Goal: Transaction & Acquisition: Purchase product/service

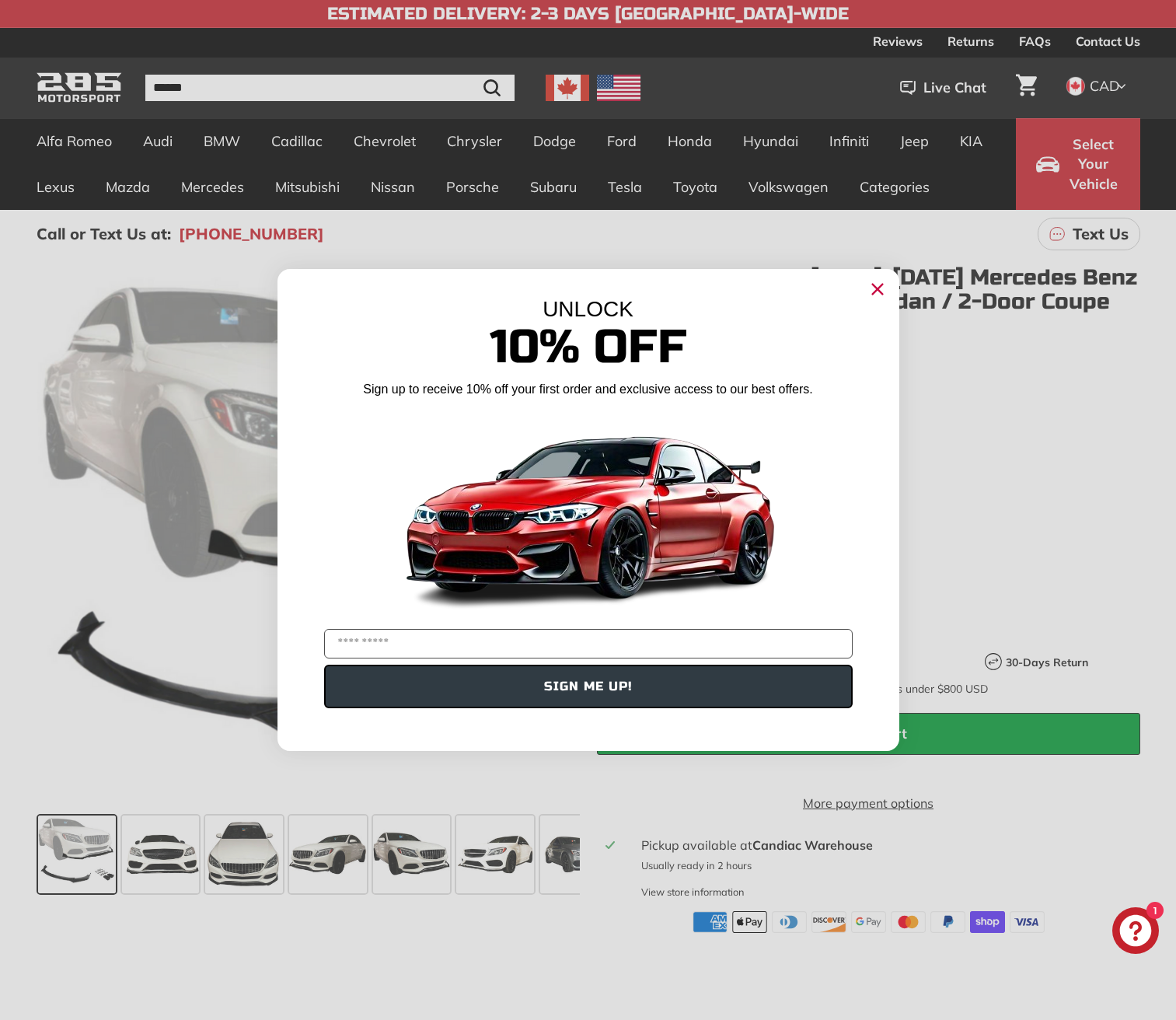
click at [879, 295] on circle "Close dialog" at bounding box center [876, 288] width 23 height 23
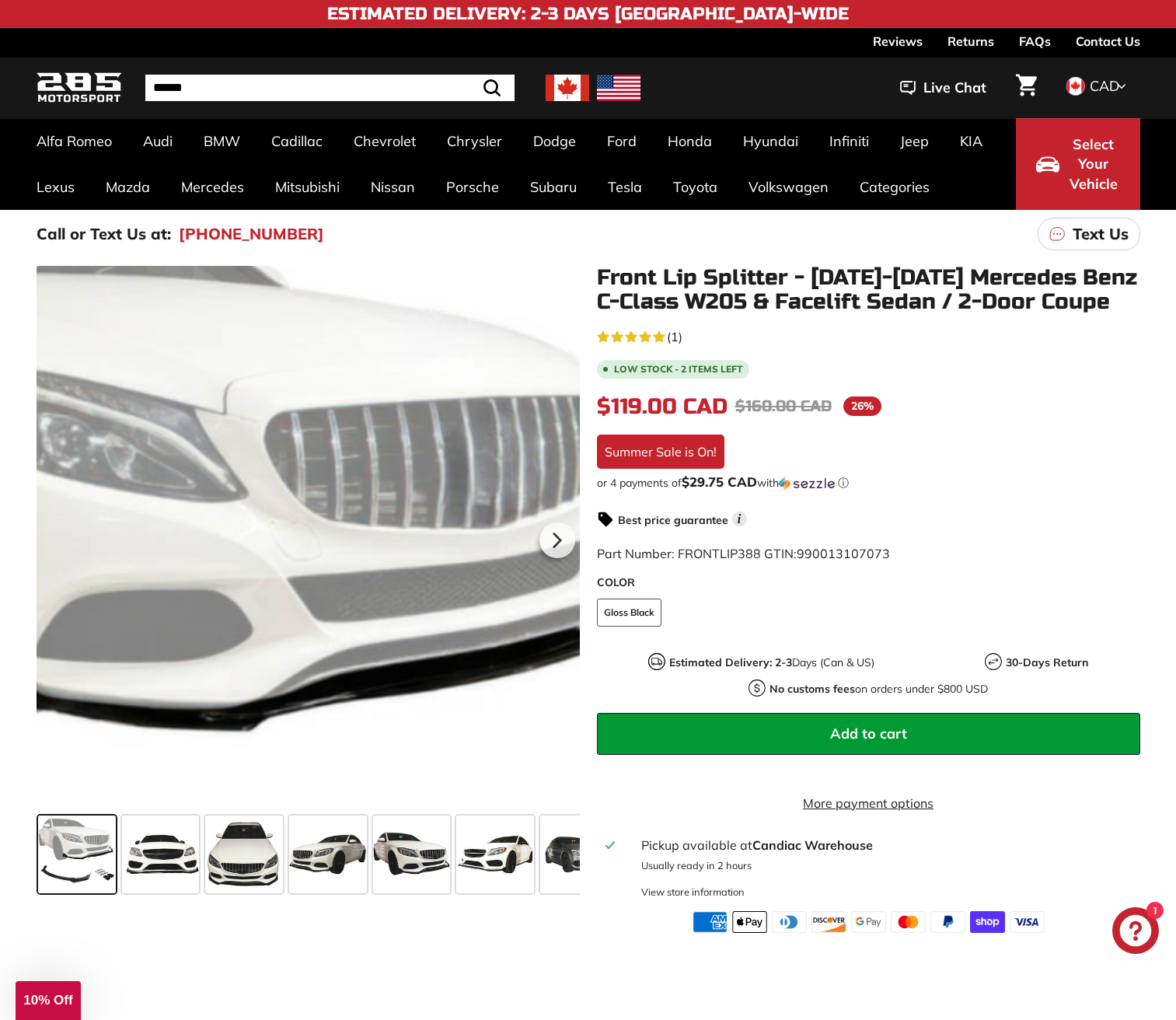
click at [450, 411] on div at bounding box center [308, 537] width 544 height 544
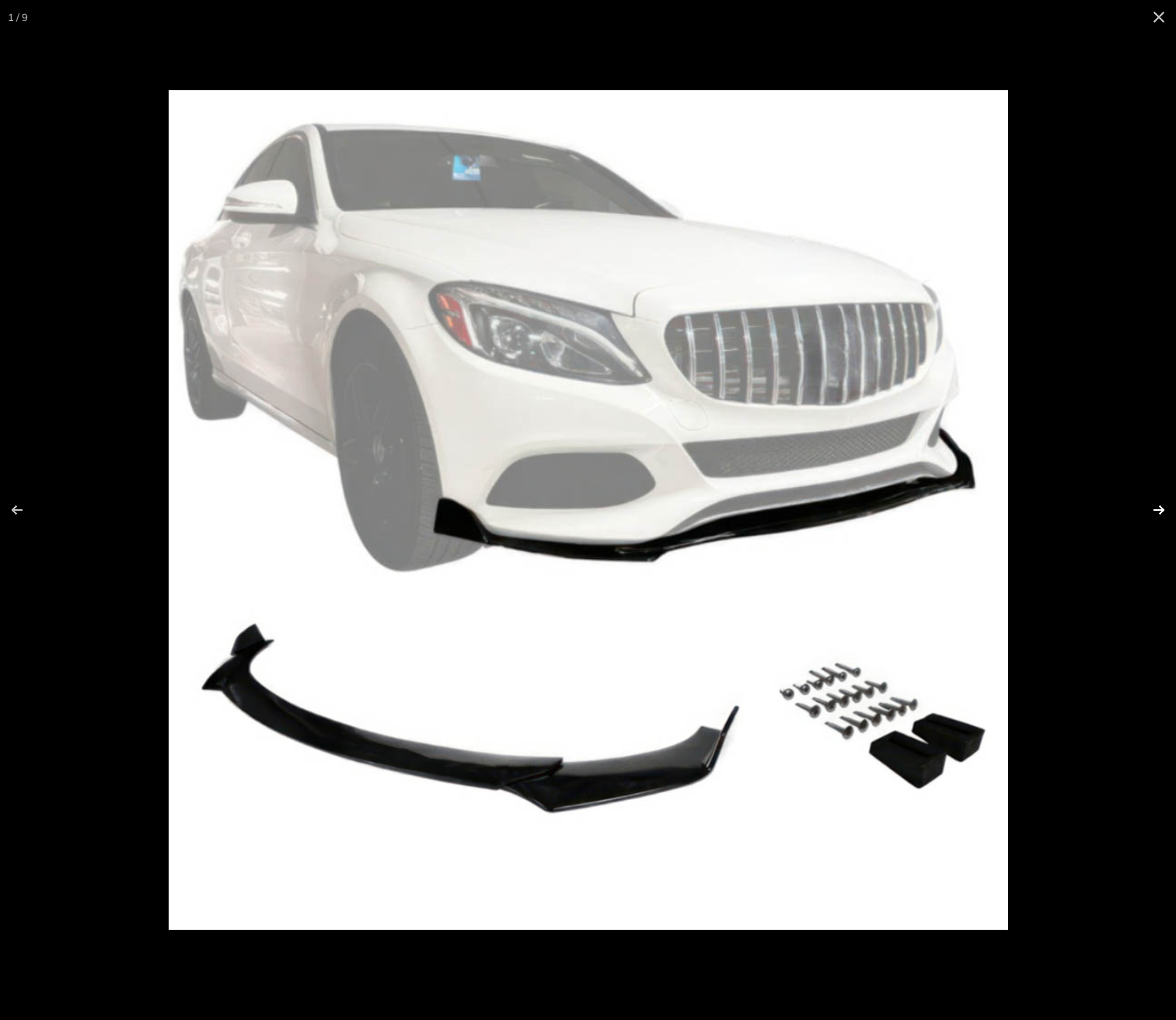
click at [1164, 506] on button at bounding box center [1149, 510] width 54 height 78
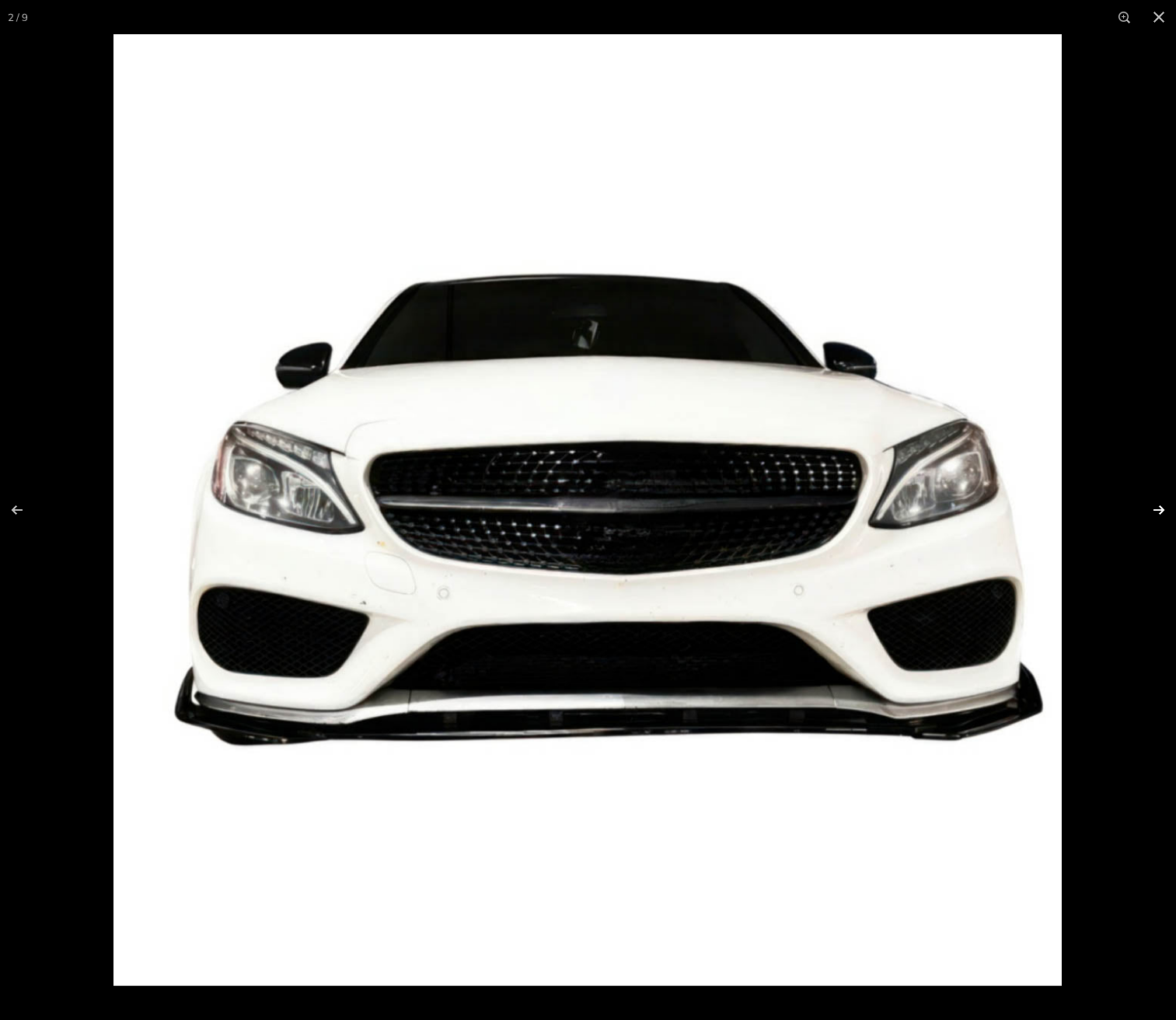
click at [1164, 506] on button at bounding box center [1149, 510] width 54 height 78
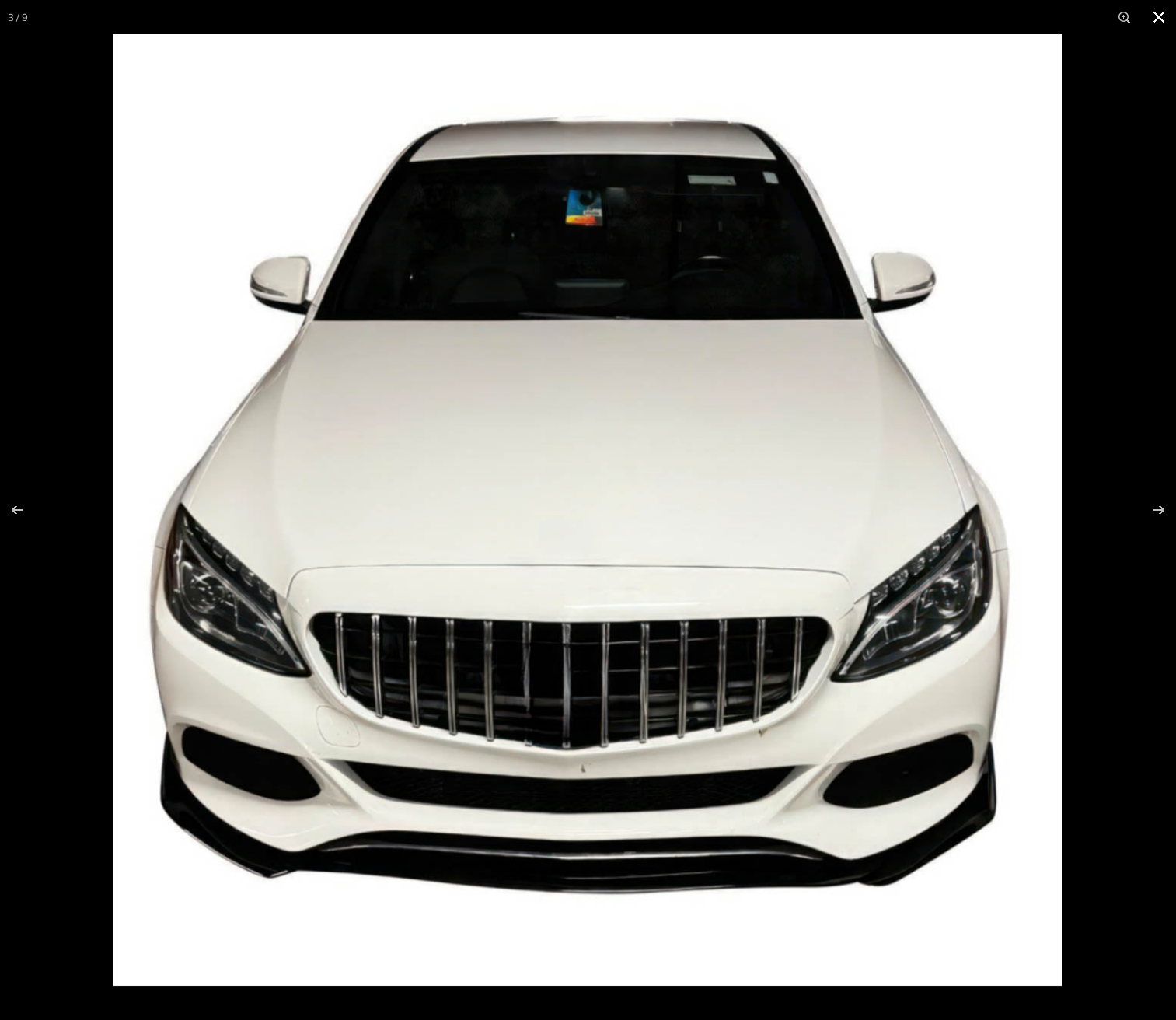
click at [1160, 21] on button at bounding box center [1159, 17] width 34 height 34
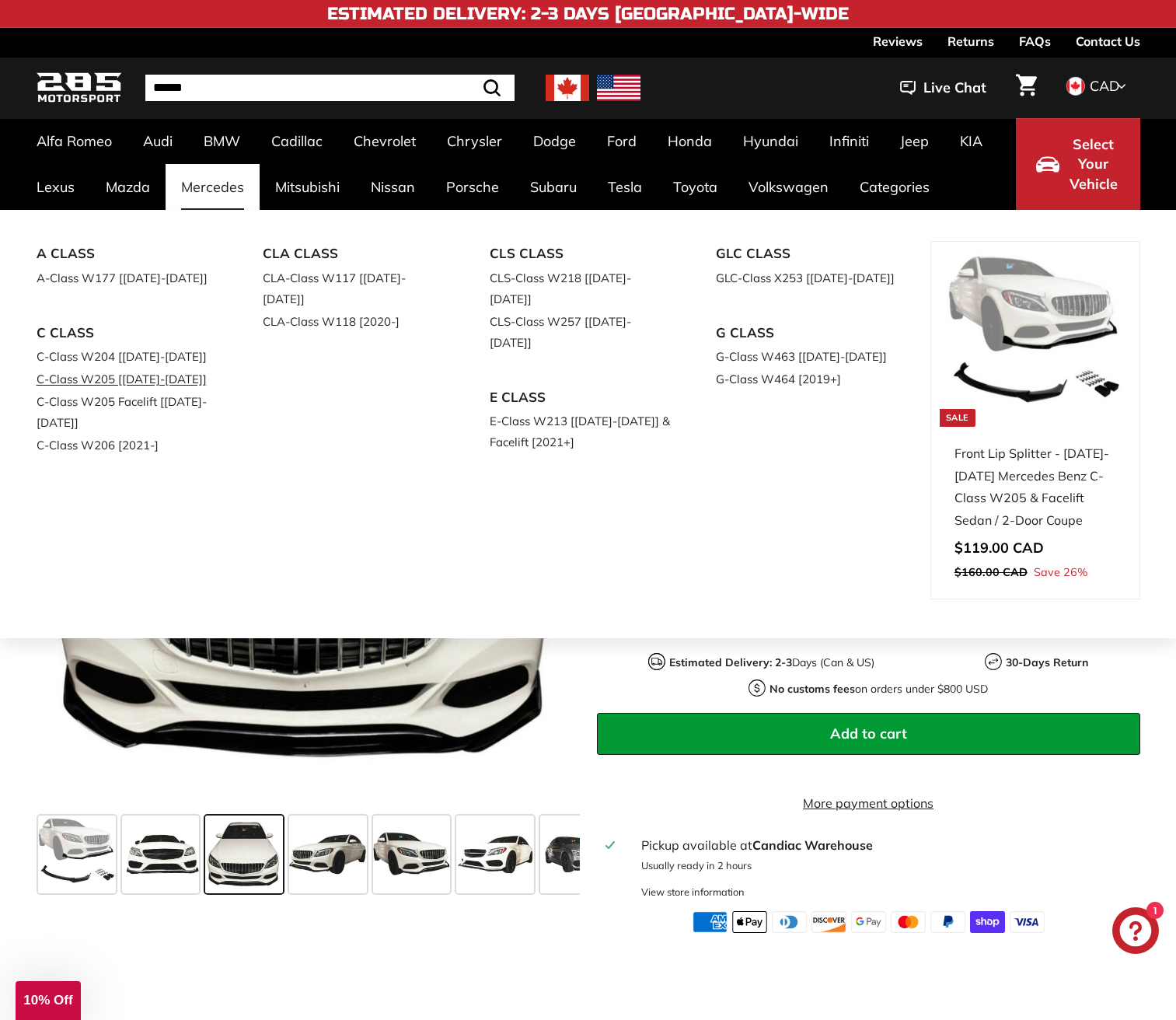
click at [176, 381] on link "C-Class W205 [[DATE]-[DATE]]" at bounding box center [128, 379] width 183 height 23
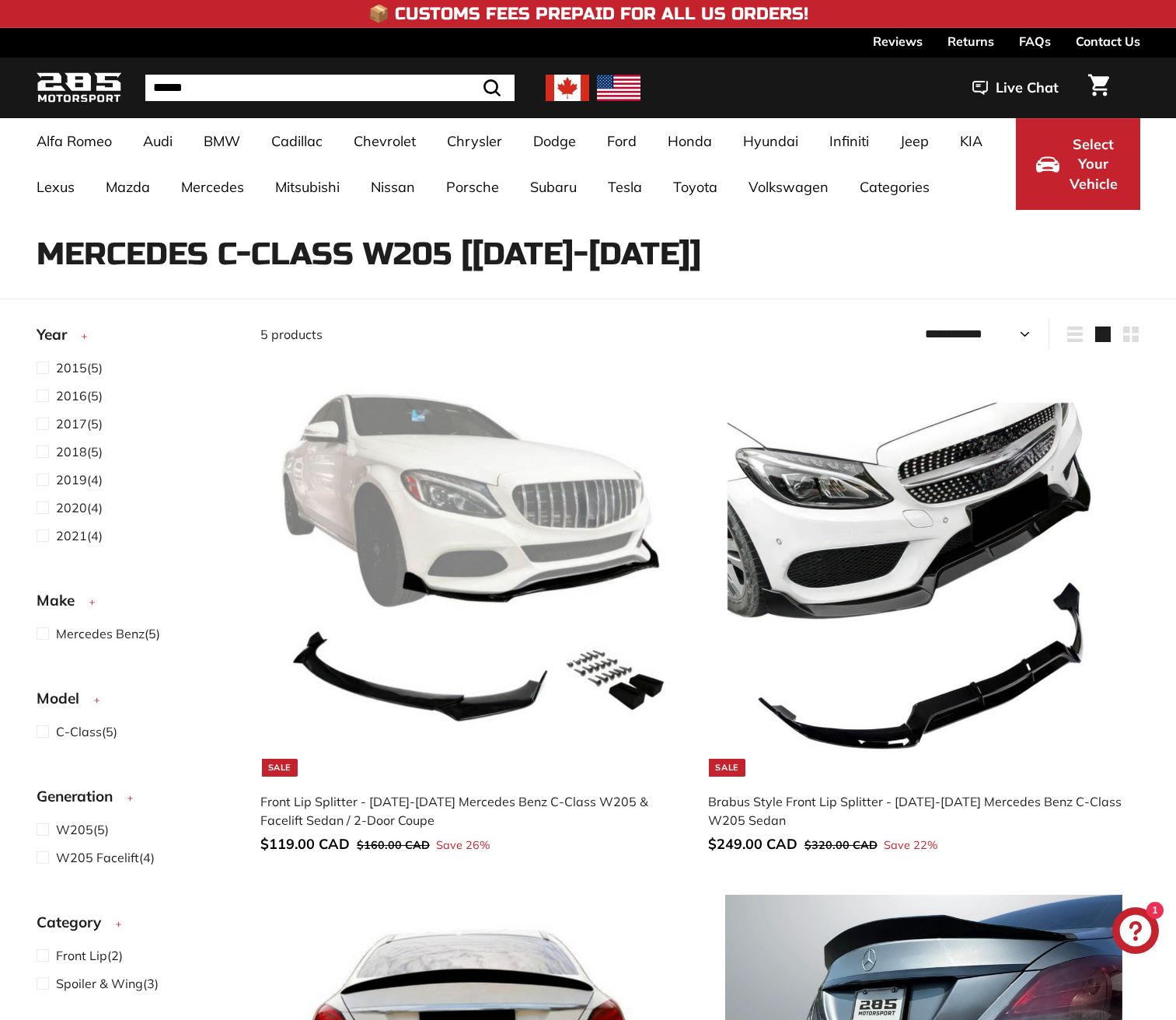
select select "**********"
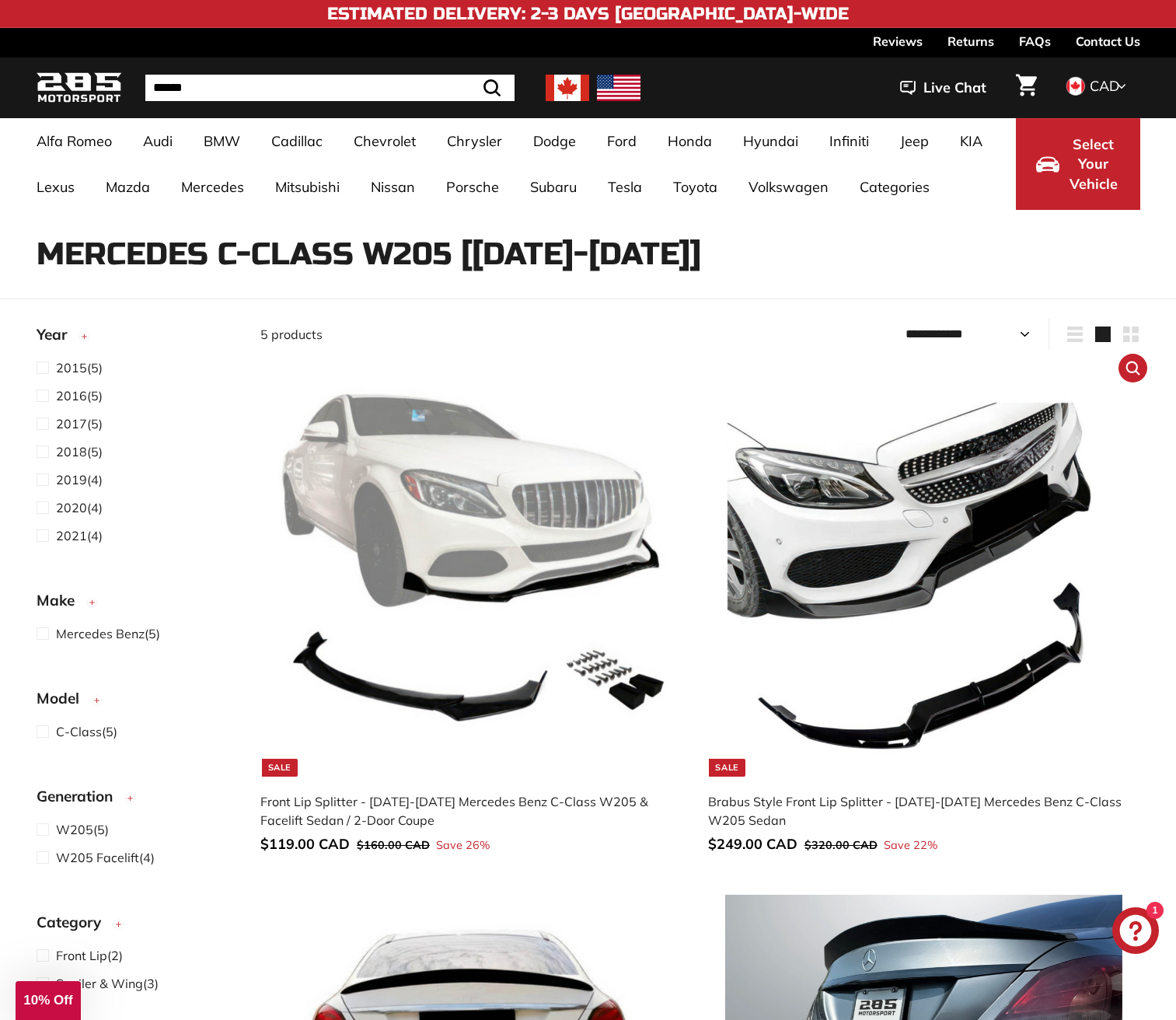
click at [787, 533] on img at bounding box center [923, 577] width 397 height 397
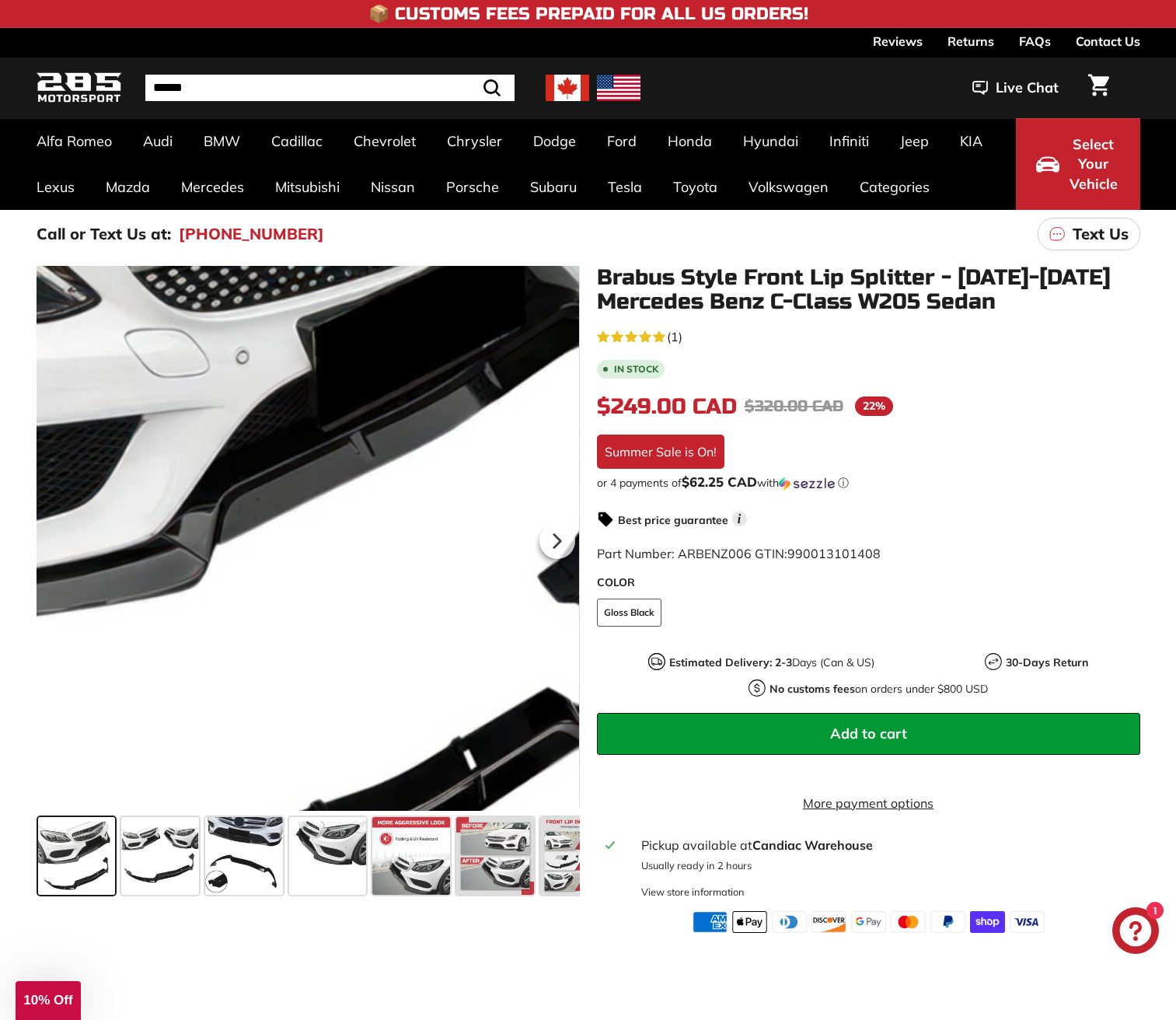
click at [433, 562] on div at bounding box center [308, 538] width 544 height 545
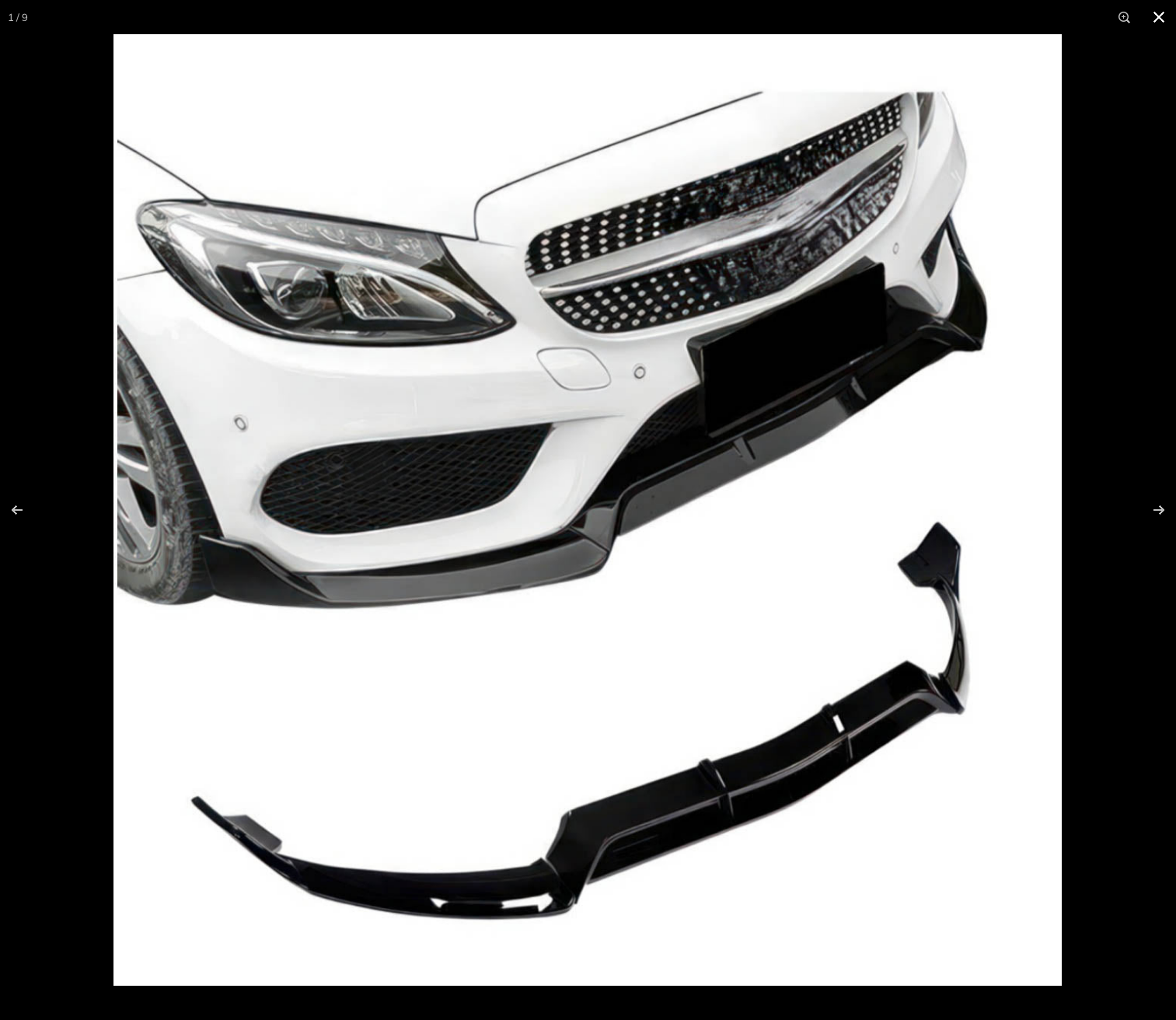
click at [1167, 14] on button at bounding box center [1159, 17] width 34 height 34
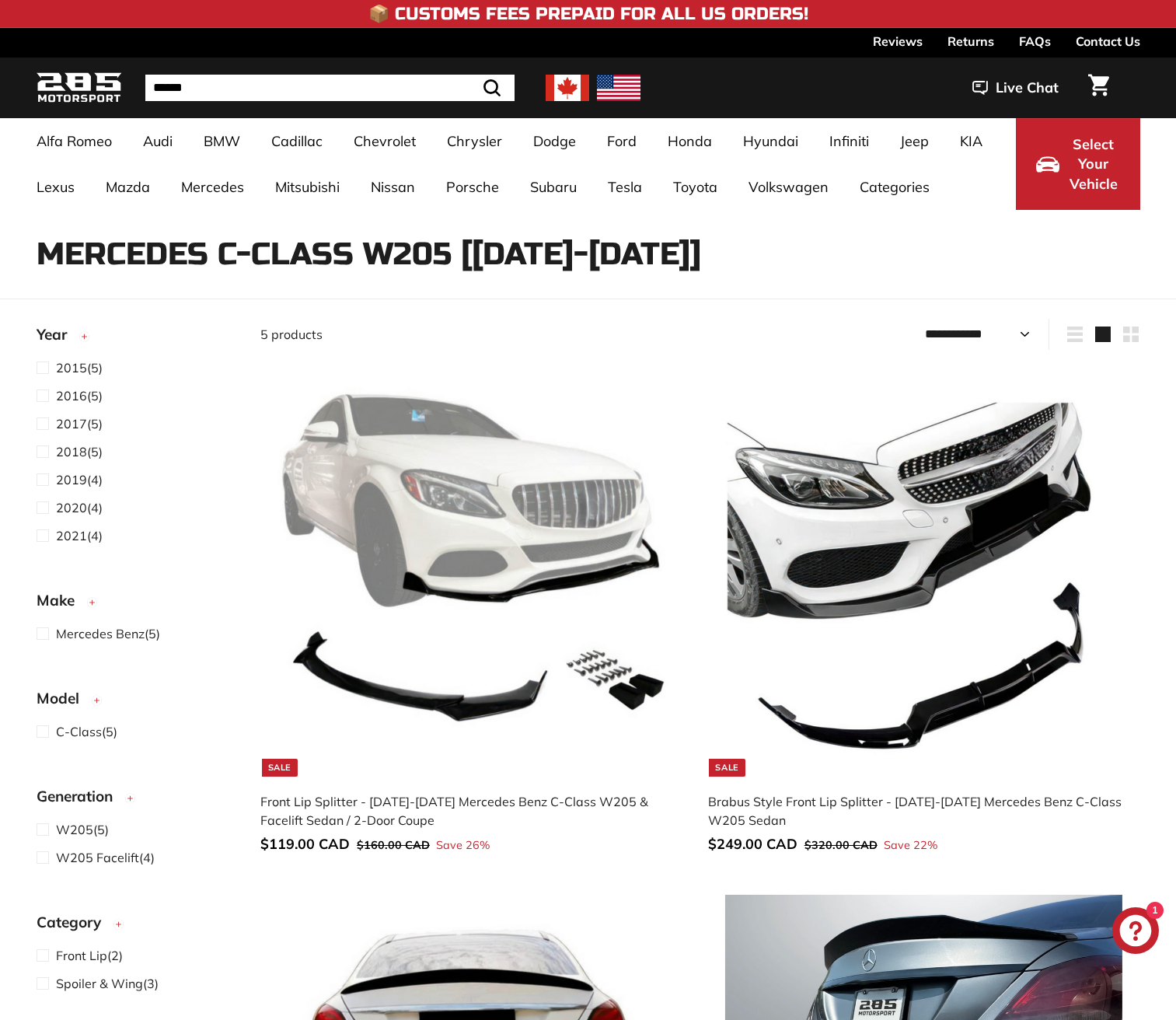
select select "**********"
